Goal: Book appointment/travel/reservation

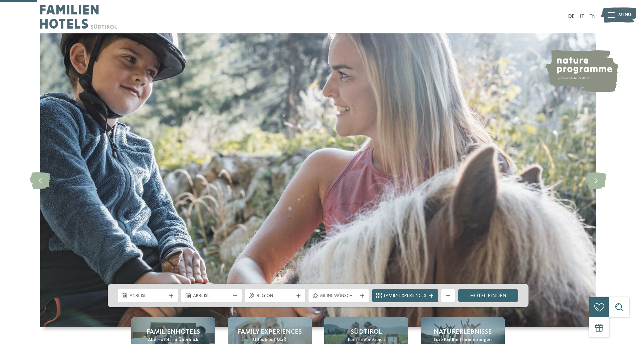
click at [164, 293] on span "Anreise" at bounding box center [148, 296] width 37 height 7
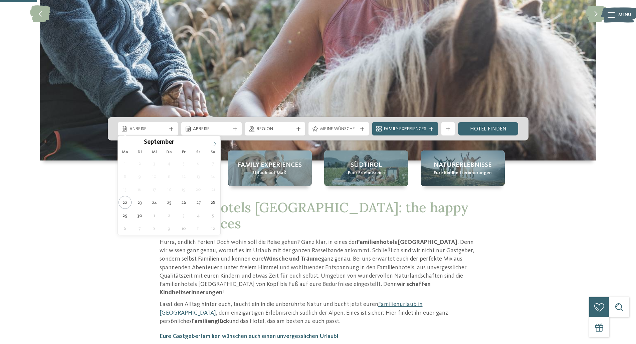
click at [218, 143] on span at bounding box center [214, 141] width 11 height 11
click at [215, 144] on icon at bounding box center [214, 144] width 5 height 5
type div "[DATE]"
type input "****"
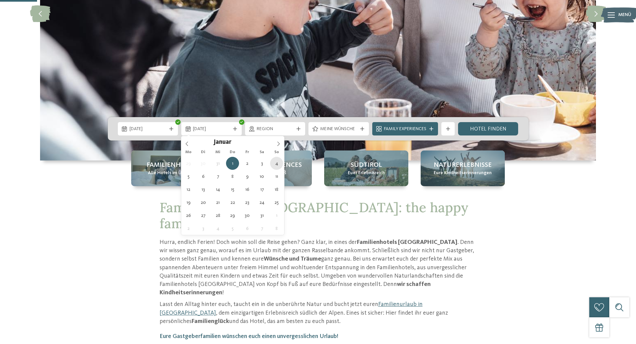
type div "[DATE]"
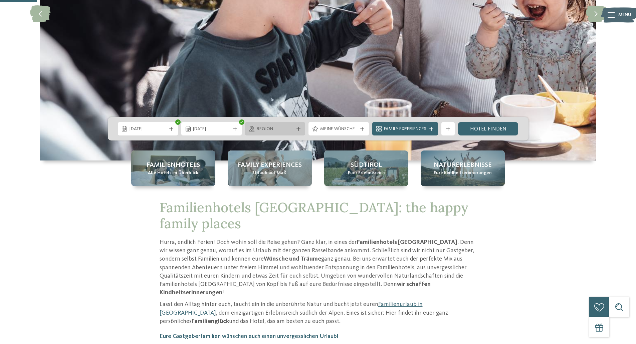
click at [252, 130] on icon at bounding box center [251, 128] width 5 height 5
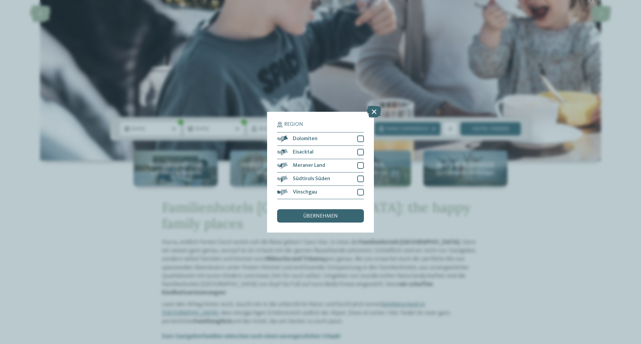
click at [305, 216] on span "übernehmen" at bounding box center [320, 216] width 35 height 5
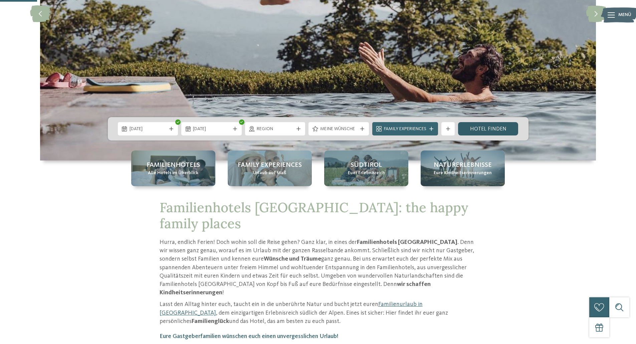
click at [474, 129] on link "Hotel finden" at bounding box center [488, 128] width 60 height 13
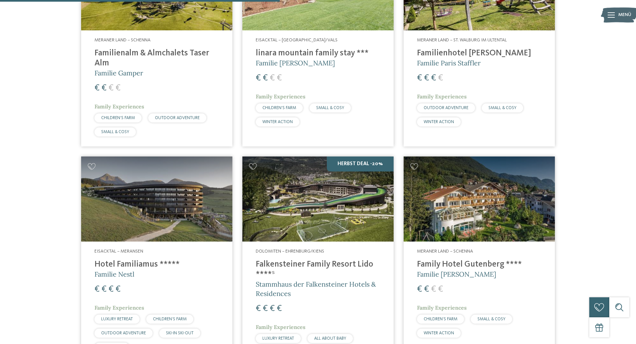
scroll to position [754, 0]
click at [317, 260] on h4 "Falkensteiner Family Resort Lido ****ˢ" at bounding box center [318, 270] width 125 height 20
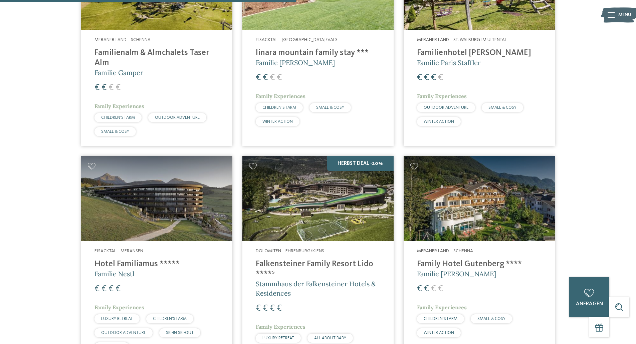
click at [339, 187] on img at bounding box center [318, 198] width 151 height 85
click at [352, 156] on img at bounding box center [318, 198] width 151 height 85
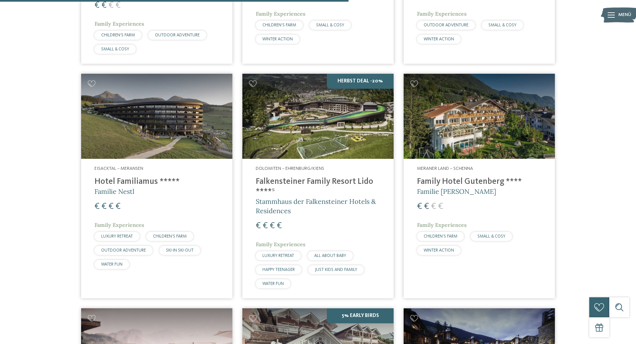
scroll to position [887, 0]
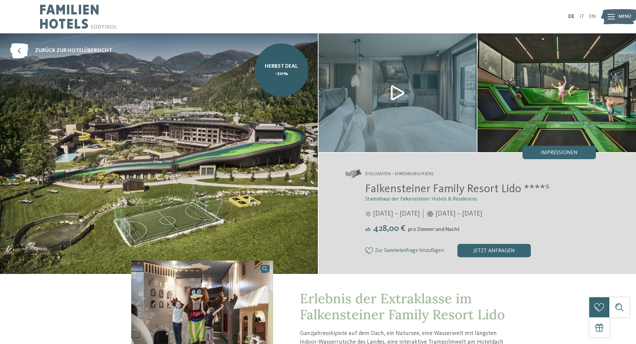
click at [621, 17] on span "Menü" at bounding box center [625, 16] width 13 height 7
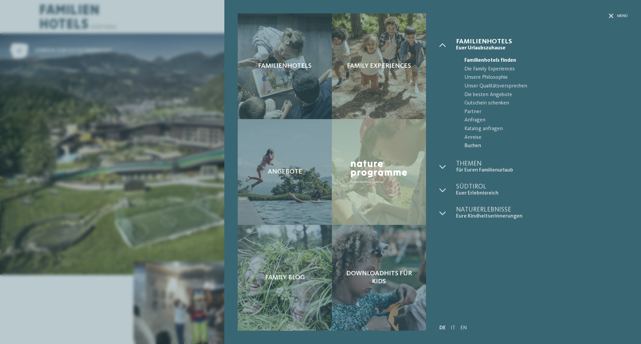
click at [474, 143] on span "Buchen" at bounding box center [546, 146] width 163 height 9
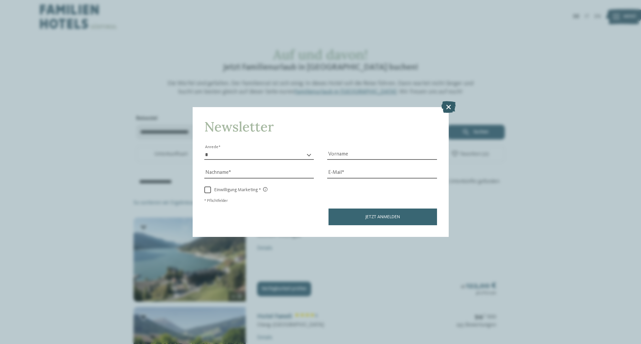
click at [452, 108] on icon at bounding box center [449, 107] width 14 height 12
